Goal: Task Accomplishment & Management: Complete application form

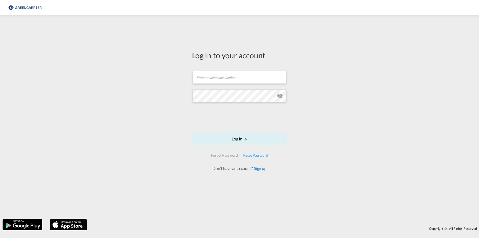
click at [259, 169] on link "Sign up" at bounding box center [260, 168] width 14 height 5
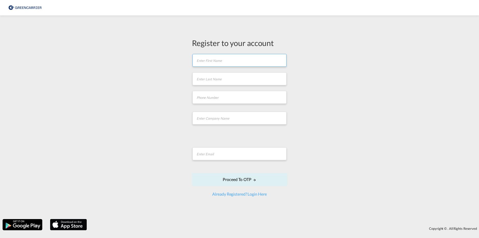
click at [209, 57] on input "text" at bounding box center [240, 60] width 94 height 13
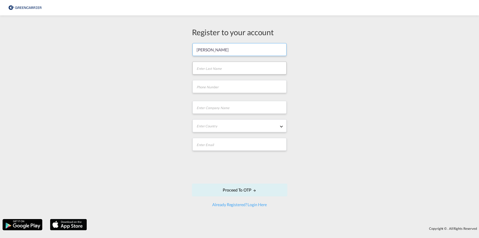
type input "[PERSON_NAME]"
click at [227, 70] on input "text" at bounding box center [240, 68] width 94 height 13
type input "Bartocha"
click at [224, 112] on input "text" at bounding box center [240, 107] width 94 height 13
type input "BRELOG"
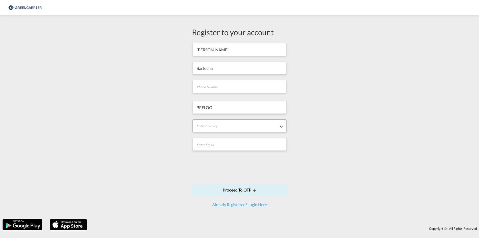
click at [226, 128] on md-select "Enter Country [GEOGRAPHIC_DATA] [GEOGRAPHIC_DATA] [GEOGRAPHIC_DATA] [US_STATE] …" at bounding box center [240, 125] width 94 height 13
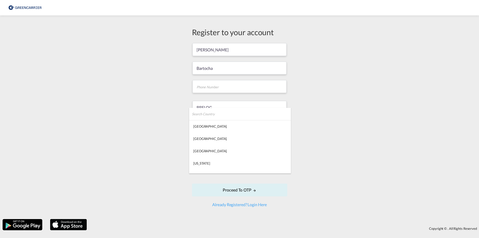
type md-option "[GEOGRAPHIC_DATA]"
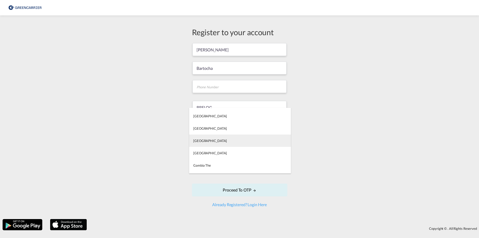
type md-option "[GEOGRAPHIC_DATA]"
type md-option "[US_STATE]"
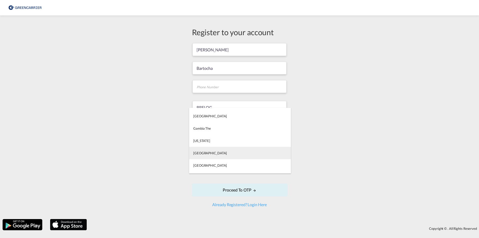
type md-option "[GEOGRAPHIC_DATA]"
click at [202, 152] on div "[GEOGRAPHIC_DATA]" at bounding box center [210, 152] width 34 height 5
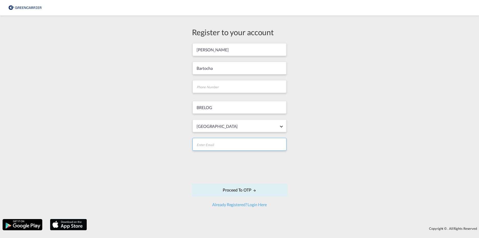
click at [206, 144] on input "email" at bounding box center [240, 144] width 94 height 13
type input "[PERSON_NAME][EMAIL_ADDRESS][DOMAIN_NAME]"
click at [238, 190] on button "Proceed to OTP" at bounding box center [239, 189] width 95 height 13
click at [213, 89] on input "tel" at bounding box center [240, 86] width 94 height 13
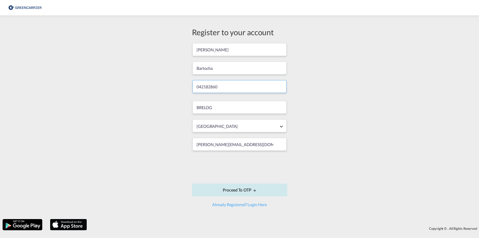
type input "042182860"
click at [244, 189] on button "Proceed to OTP" at bounding box center [239, 189] width 95 height 13
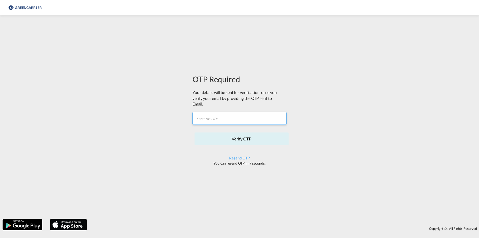
click at [213, 116] on input "text" at bounding box center [240, 118] width 94 height 13
type input "MMVUE0"
click at [250, 140] on button "Verify OTP" at bounding box center [242, 138] width 94 height 13
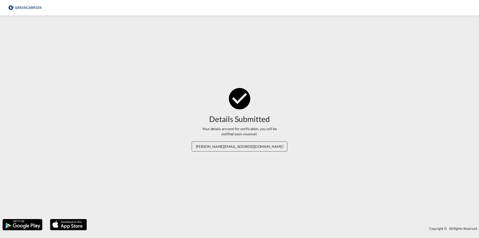
click at [257, 129] on div "Your details are sent for verification, you will be notified soon via email." at bounding box center [239, 131] width 85 height 10
